Goal: Information Seeking & Learning: Learn about a topic

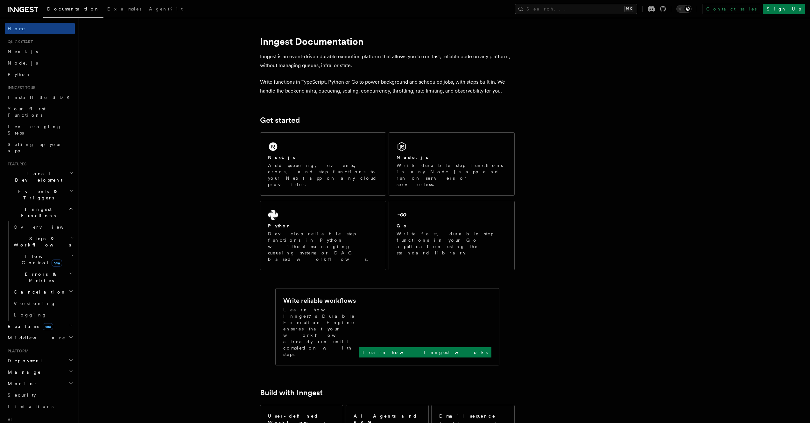
click at [37, 235] on span "Steps & Workflows" at bounding box center [41, 241] width 60 height 13
click at [39, 254] on span "Overview" at bounding box center [53, 256] width 66 height 5
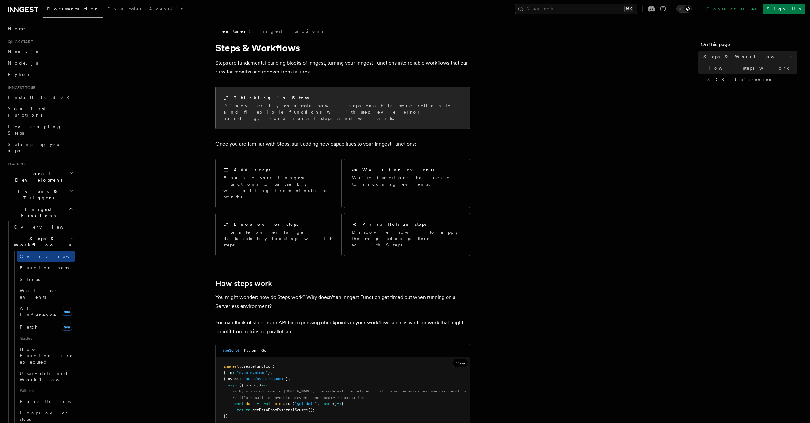
click at [336, 109] on p "Discover by example how steps enable more reliable and flexible functions with …" at bounding box center [342, 111] width 239 height 19
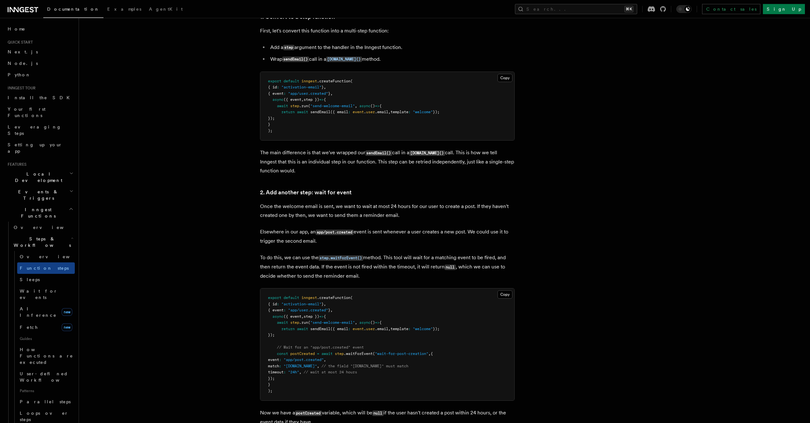
scroll to position [433, 0]
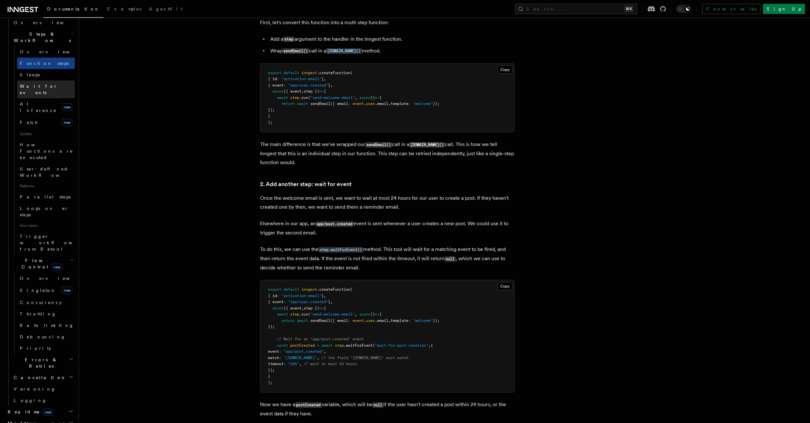
scroll to position [229, 0]
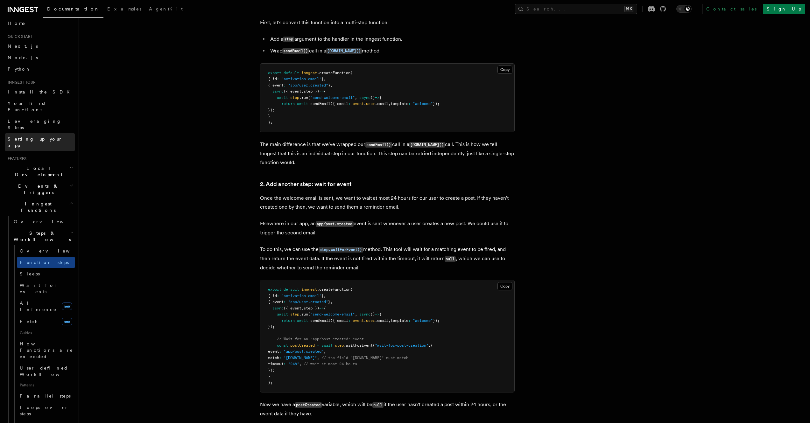
scroll to position [0, 0]
click at [30, 206] on span "Inngest Functions" at bounding box center [37, 212] width 64 height 13
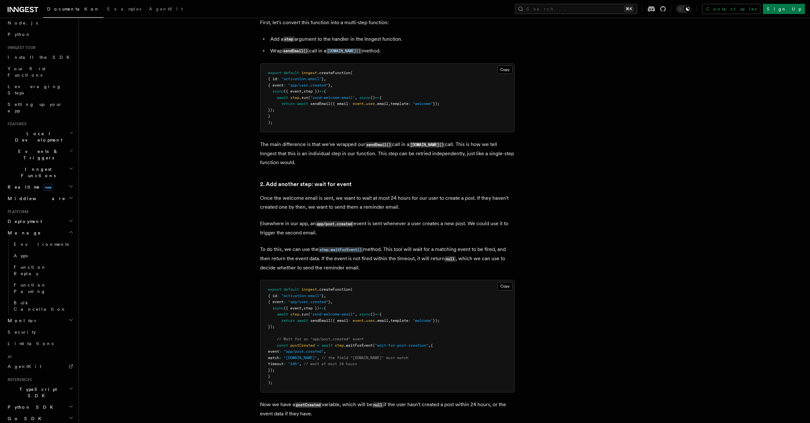
scroll to position [63, 0]
click at [22, 363] on span "TypeScript SDK" at bounding box center [37, 369] width 64 height 13
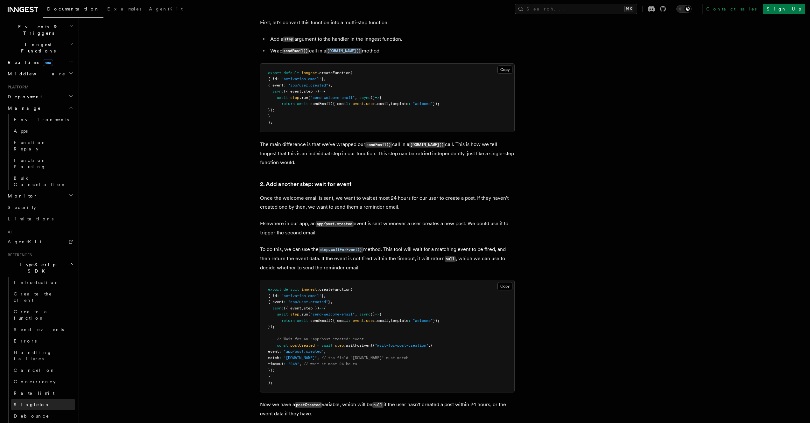
click at [27, 402] on span "Singleton" at bounding box center [32, 404] width 36 height 5
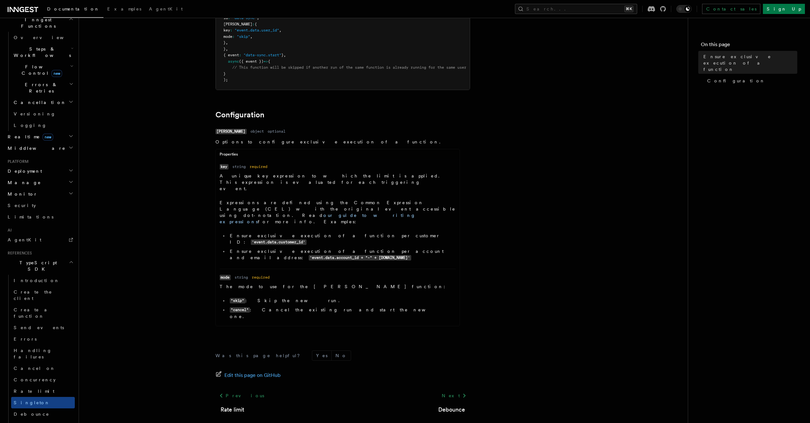
scroll to position [242, 0]
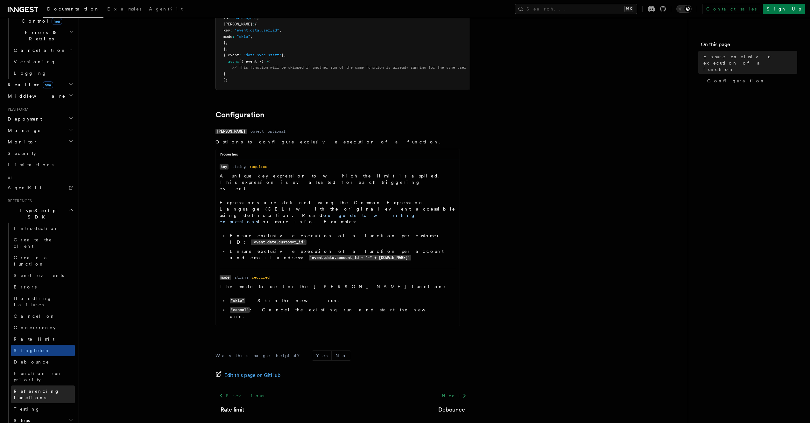
click at [40, 389] on span "Referencing functions" at bounding box center [37, 394] width 46 height 11
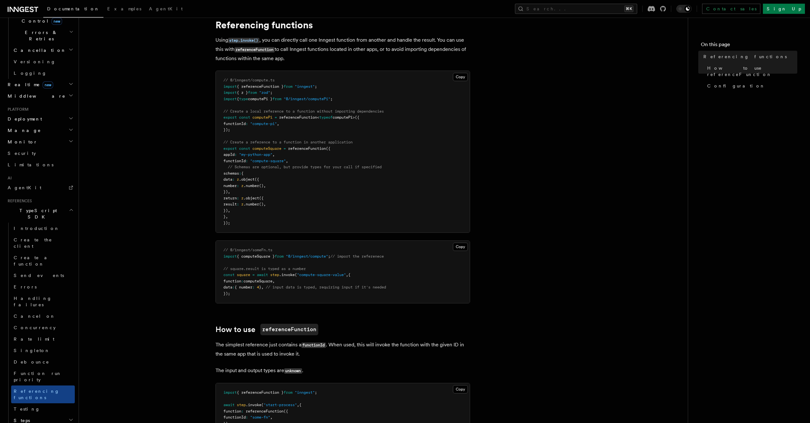
scroll to position [31, 0]
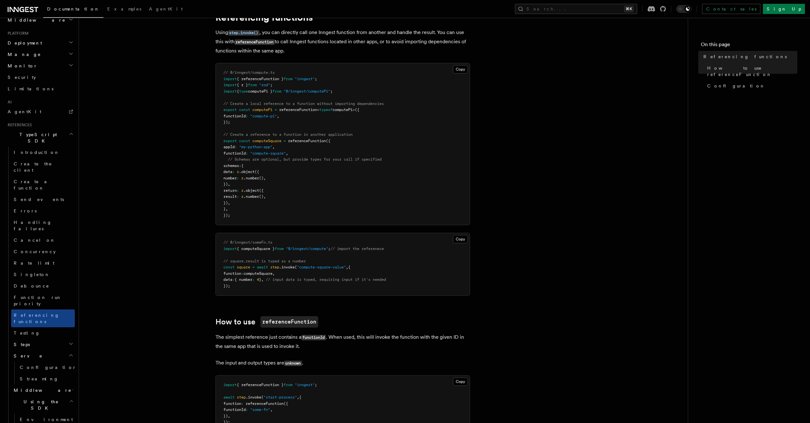
scroll to position [318, 0]
click at [31, 338] on h2 "Steps" at bounding box center [43, 343] width 64 height 11
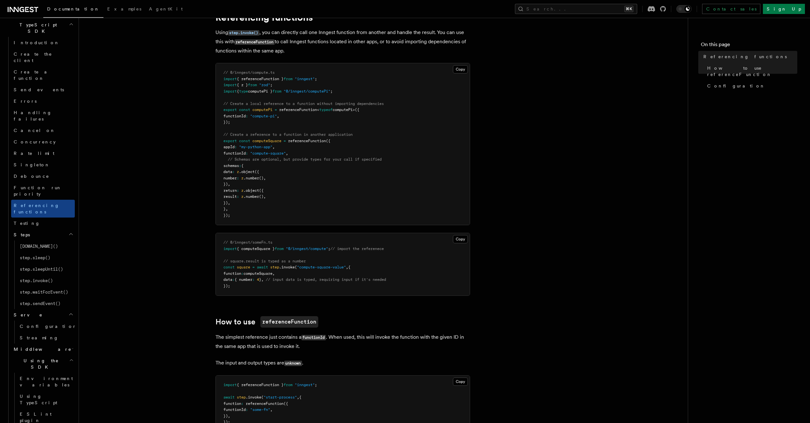
scroll to position [429, 0]
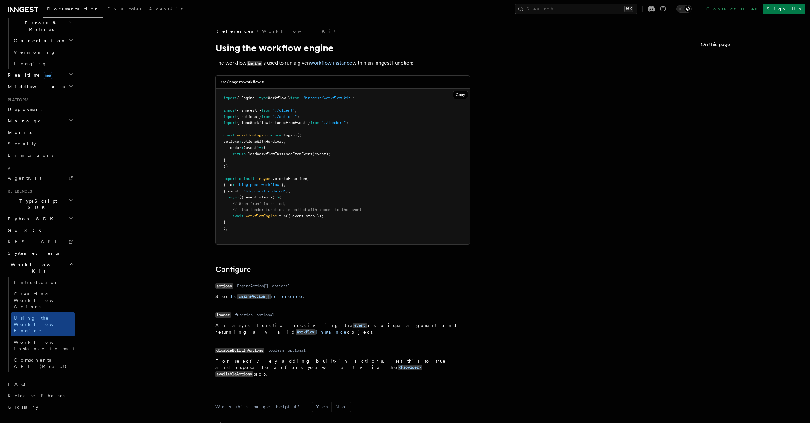
scroll to position [143, 0]
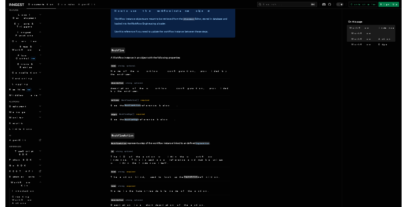
scroll to position [551, 0]
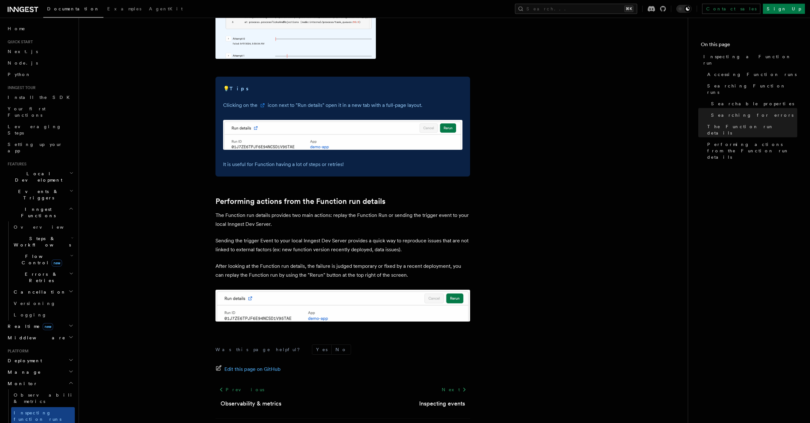
scroll to position [1525, 0]
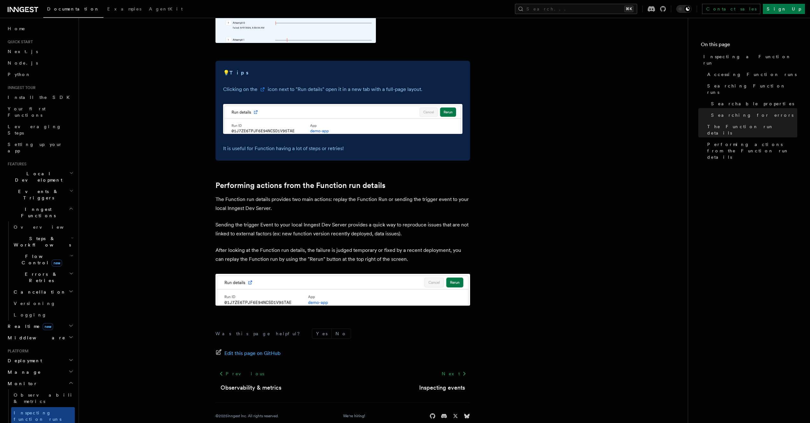
click at [39, 188] on span "Events & Triggers" at bounding box center [37, 194] width 64 height 13
click at [37, 333] on span "Background jobs" at bounding box center [36, 338] width 45 height 11
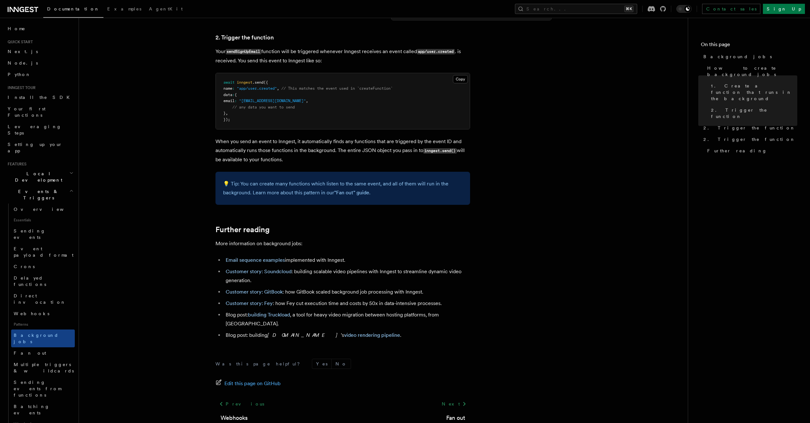
scroll to position [422, 0]
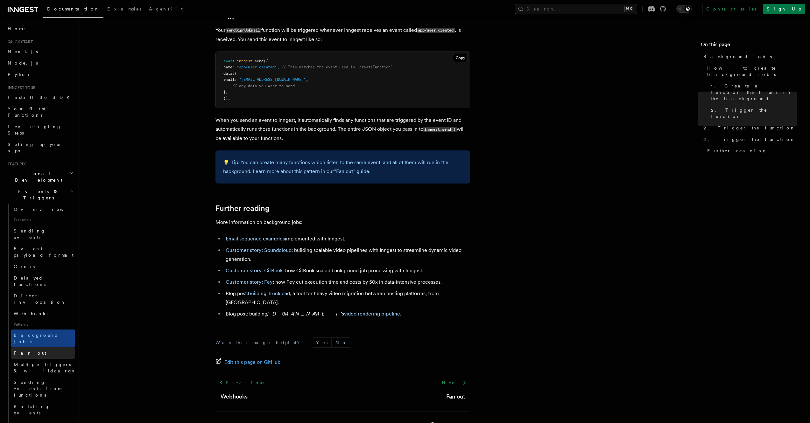
click at [34, 347] on link "Fan out" at bounding box center [43, 352] width 64 height 11
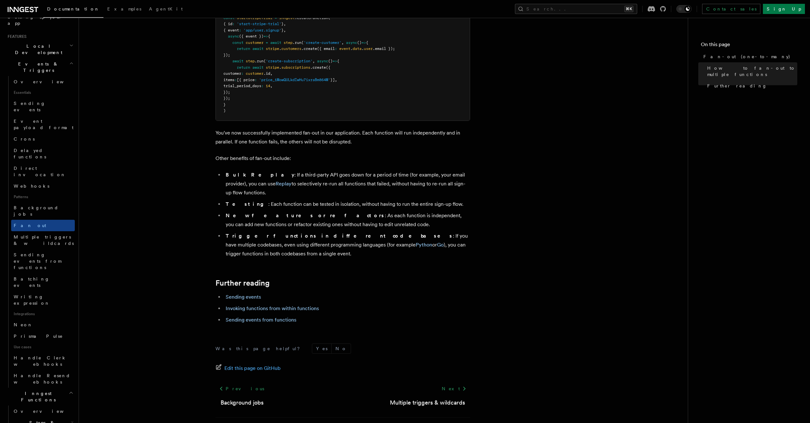
scroll to position [178, 0]
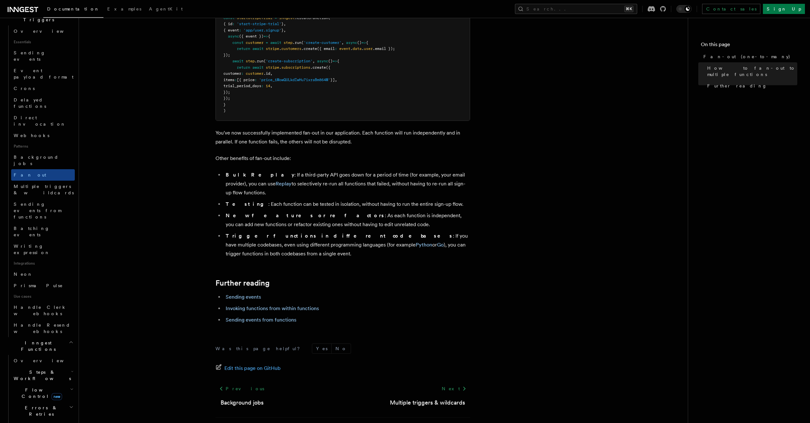
click at [45, 420] on h2 "Cancellation" at bounding box center [43, 425] width 64 height 11
click at [35, 369] on span "Steps & Workflows" at bounding box center [41, 375] width 60 height 13
click at [43, 384] on link "Overview" at bounding box center [46, 389] width 58 height 11
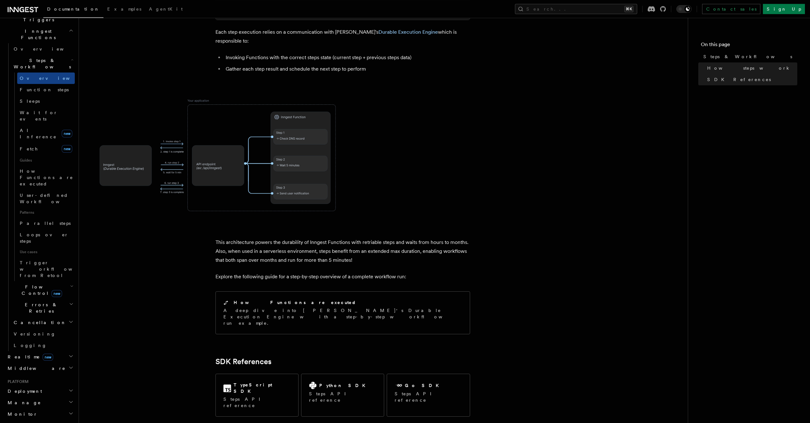
scroll to position [453, 0]
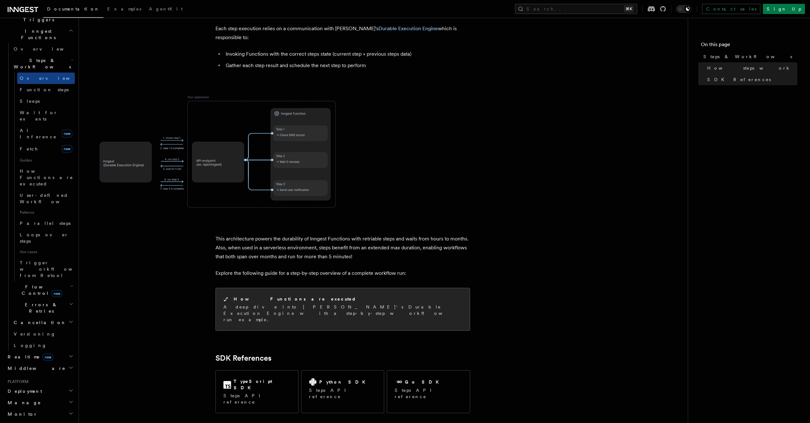
click at [334, 296] on div "How Functions are executed" at bounding box center [342, 299] width 239 height 7
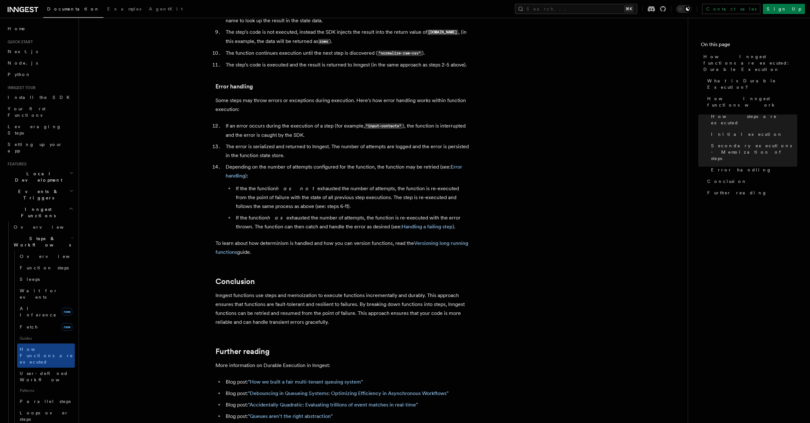
scroll to position [1084, 0]
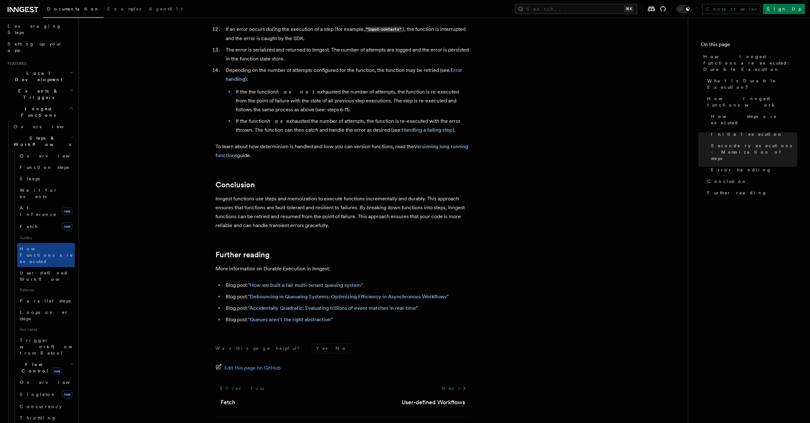
scroll to position [153, 0]
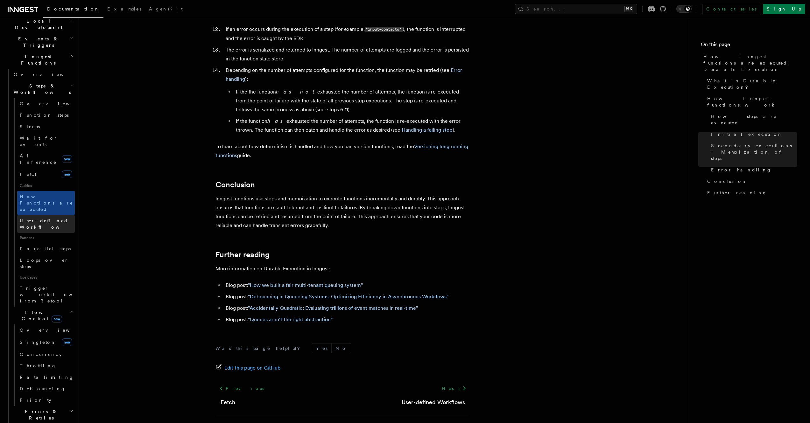
click at [50, 218] on span "User-defined Workflows" at bounding box center [48, 223] width 57 height 11
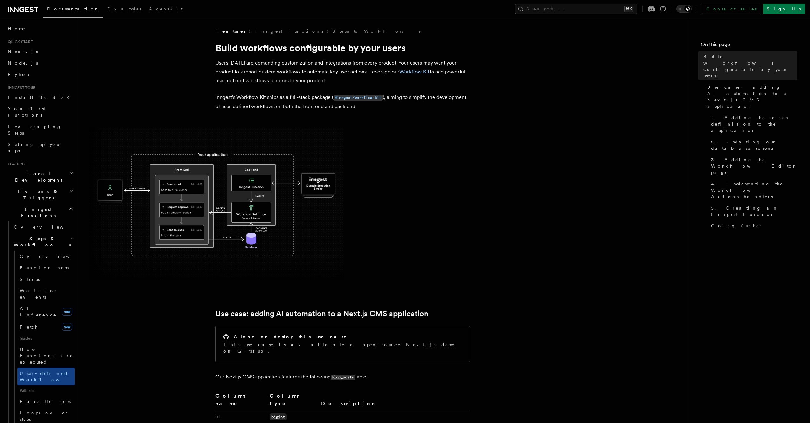
click at [623, 10] on button "Search... ⌘K" at bounding box center [576, 9] width 122 height 10
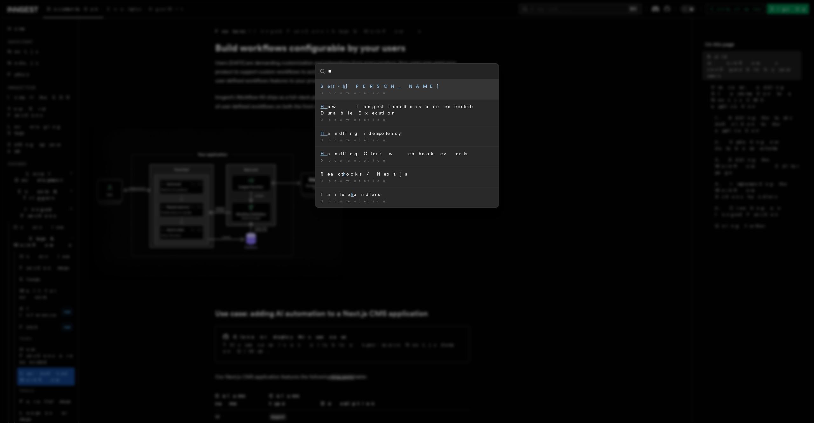
type input "***"
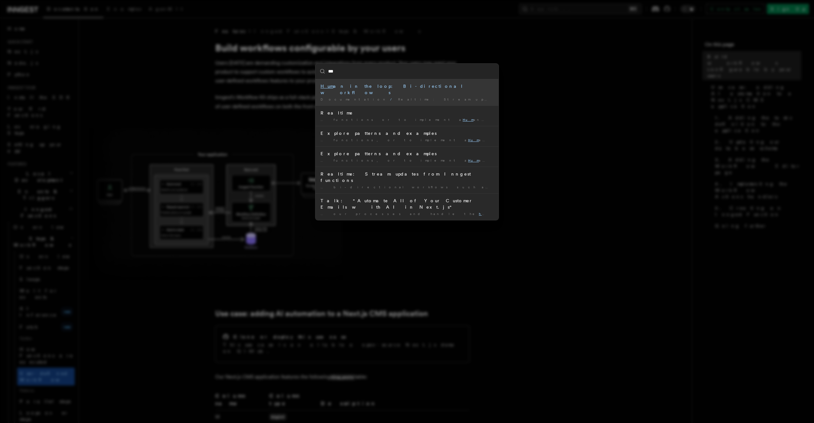
click at [421, 87] on div "Hum an in the loop: Bi-directional workflows" at bounding box center [407, 89] width 173 height 13
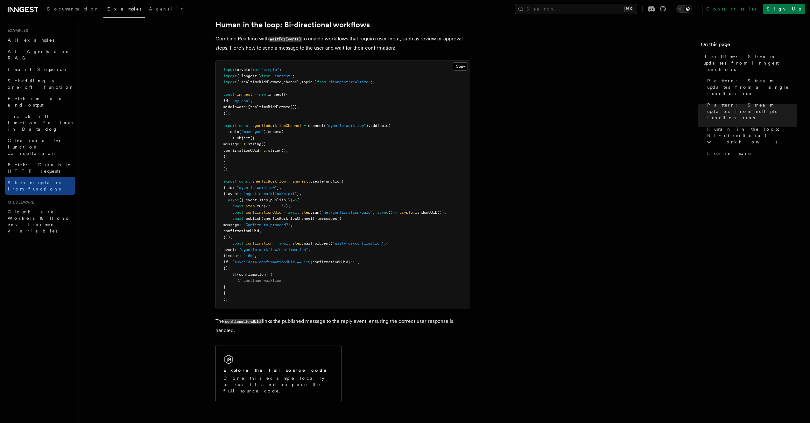
scroll to position [1250, 0]
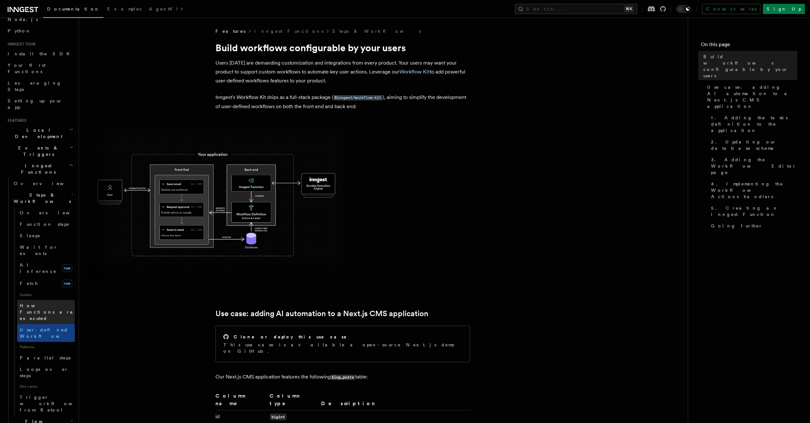
scroll to position [45, 0]
click at [27, 417] on span "Flow Control new" at bounding box center [40, 423] width 59 height 13
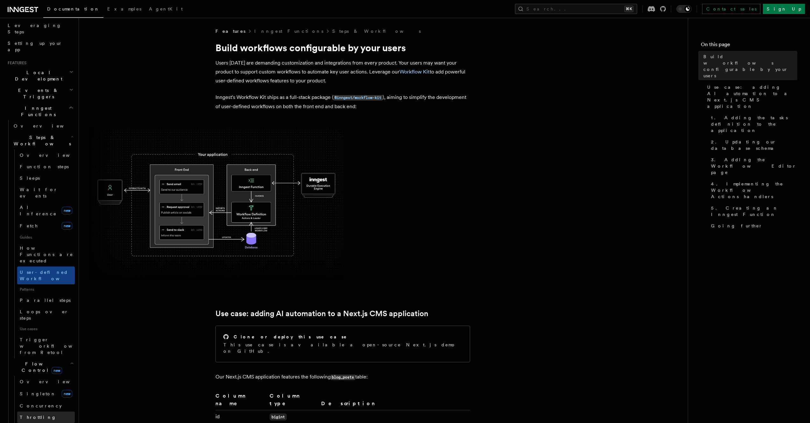
scroll to position [146, 0]
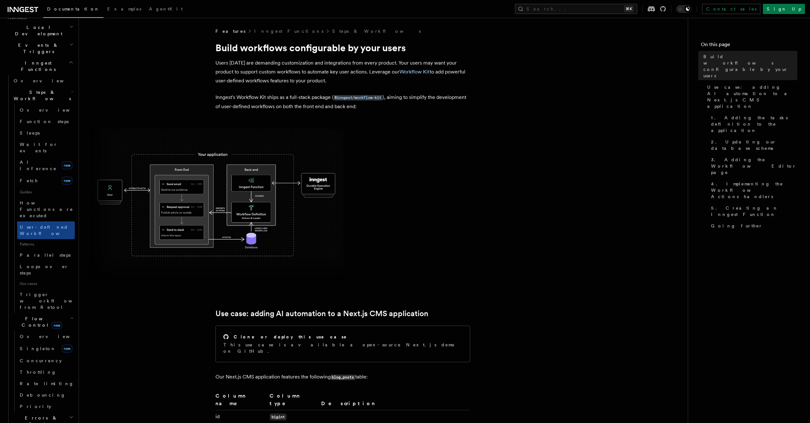
click at [28, 412] on h2 "Errors & Retries" at bounding box center [43, 421] width 64 height 18
click at [31, 415] on span "Errors & Retries" at bounding box center [40, 421] width 58 height 13
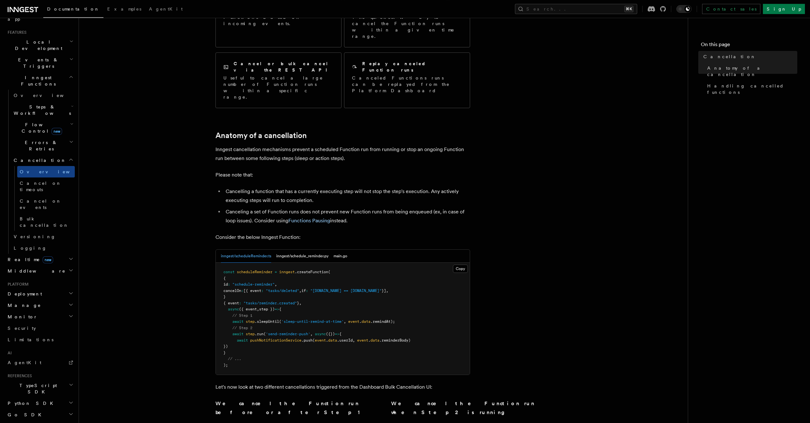
scroll to position [148, 0]
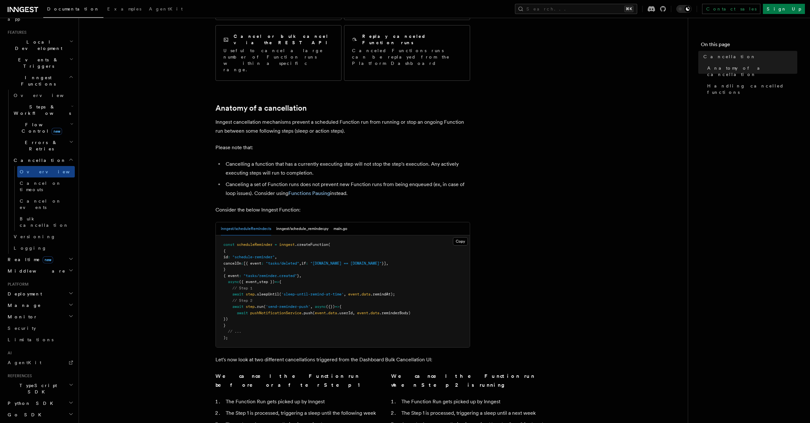
click at [533, 206] on article "Features Inngest Functions Cancellation Cancellation is a useful mechanism for …" at bounding box center [383, 282] width 588 height 804
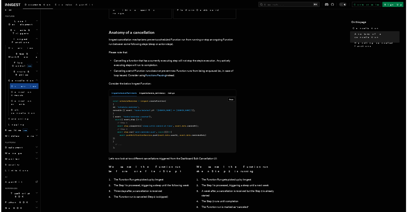
scroll to position [193, 0]
